Goal: Use online tool/utility

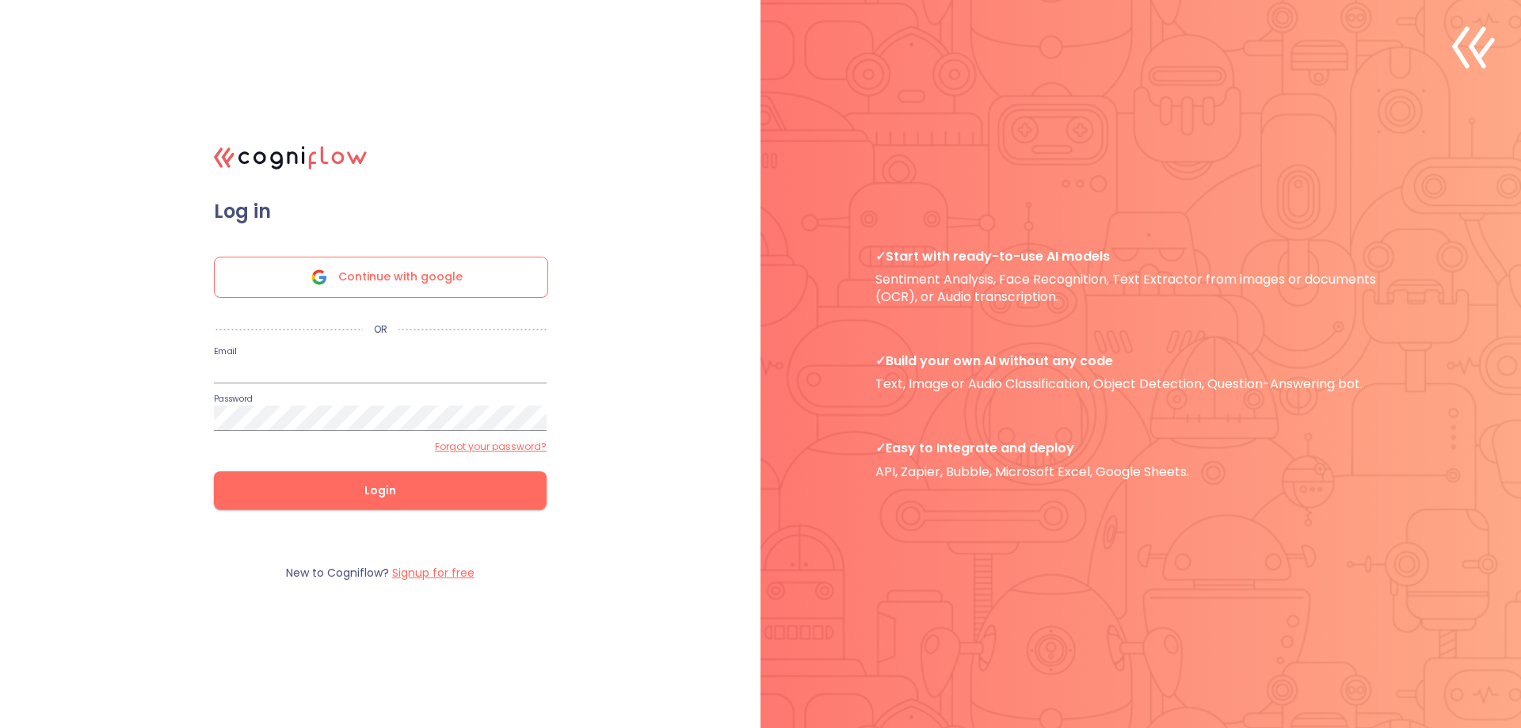
type input "[PERSON_NAME][EMAIL_ADDRESS][PERSON_NAME][DOMAIN_NAME]"
click at [352, 485] on span "Login" at bounding box center [380, 491] width 282 height 20
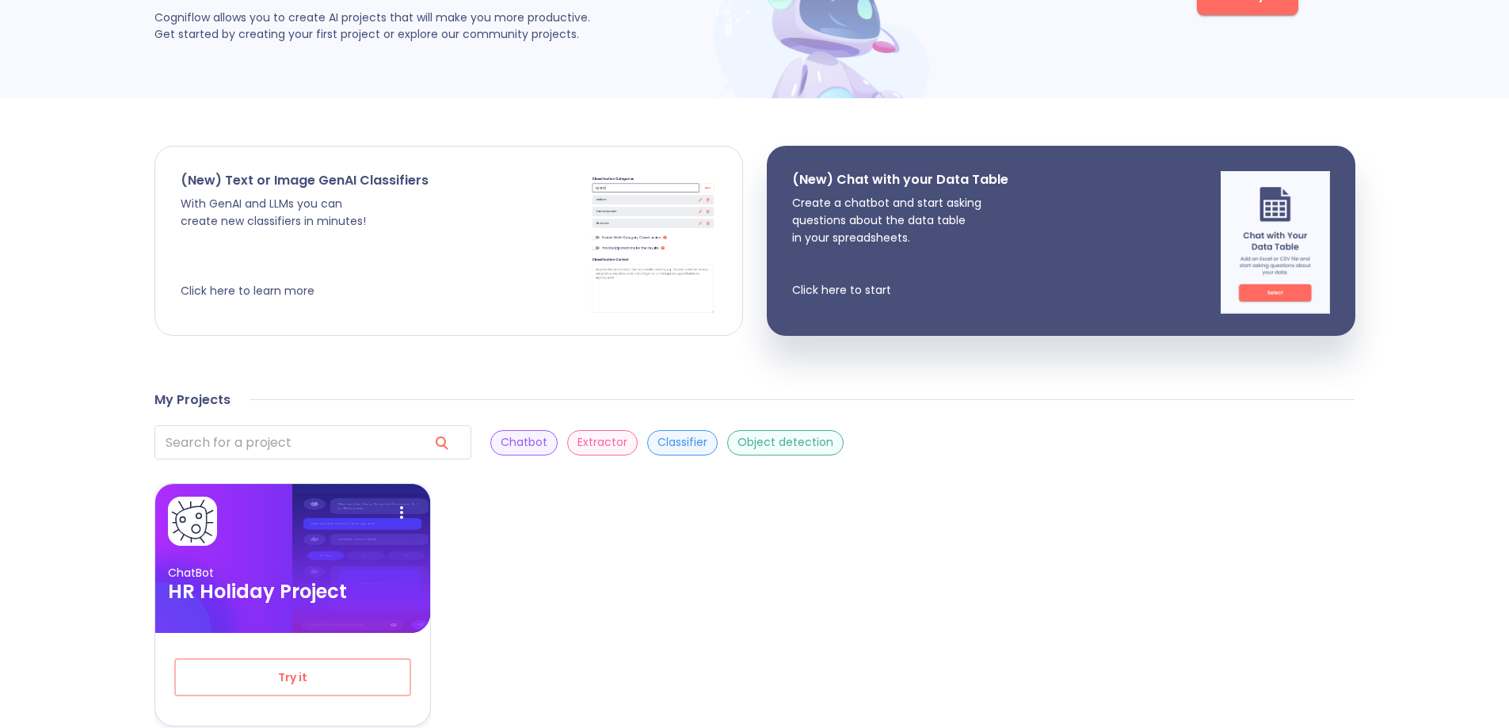
scroll to position [241, 0]
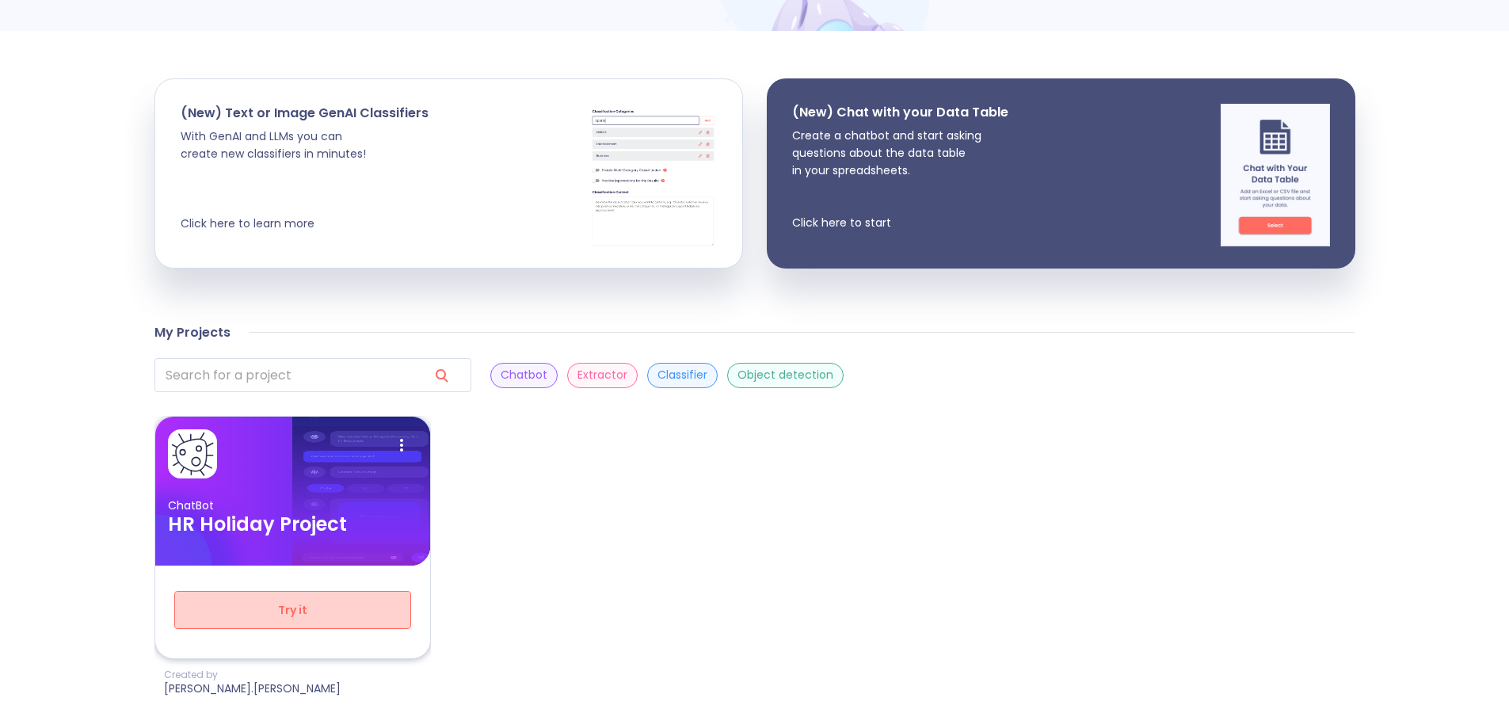
click at [284, 605] on span "Try it" at bounding box center [292, 610] width 185 height 20
